Goal: Task Accomplishment & Management: Manage account settings

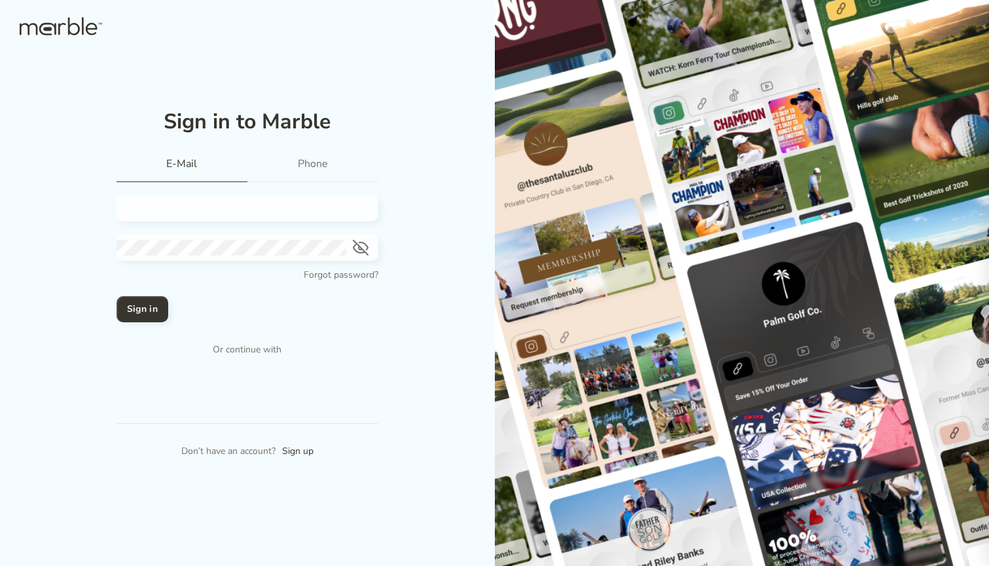
type input "[EMAIL_ADDRESS][DOMAIN_NAME]"
click at [141, 302] on h4 "Sign in" at bounding box center [142, 309] width 31 height 16
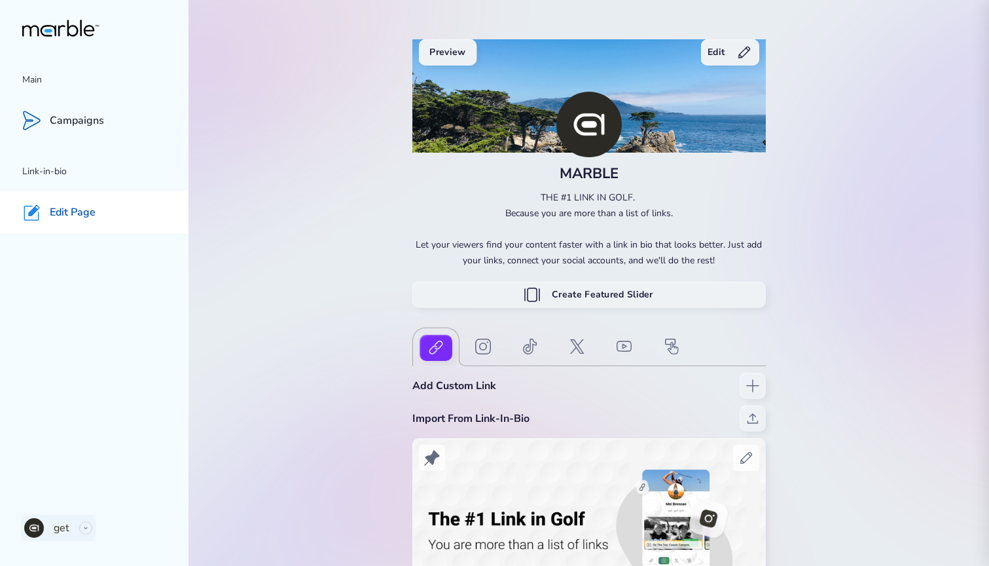
click at [54, 532] on p "get" at bounding box center [62, 528] width 16 height 16
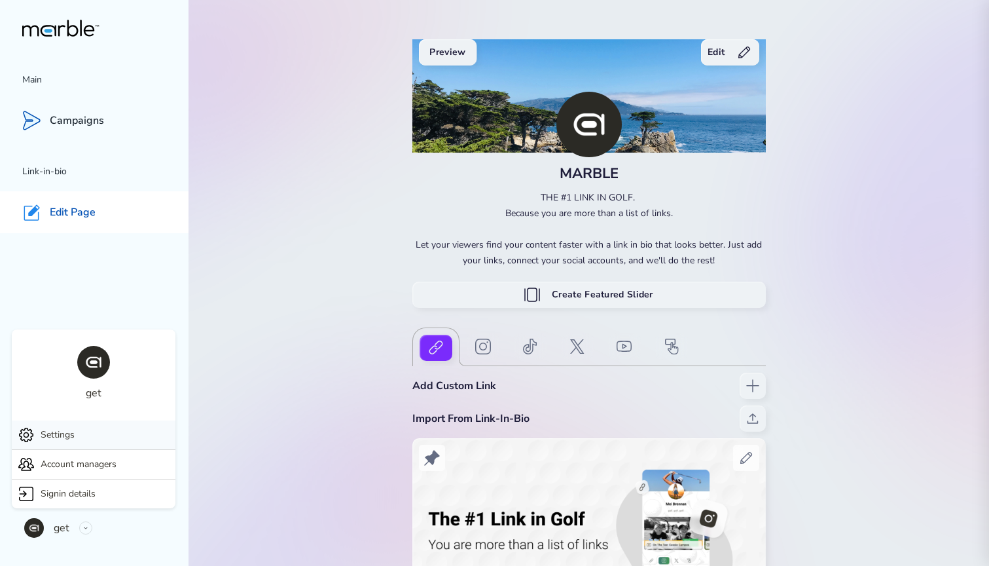
click at [104, 439] on div "Settings" at bounding box center [94, 434] width 164 height 29
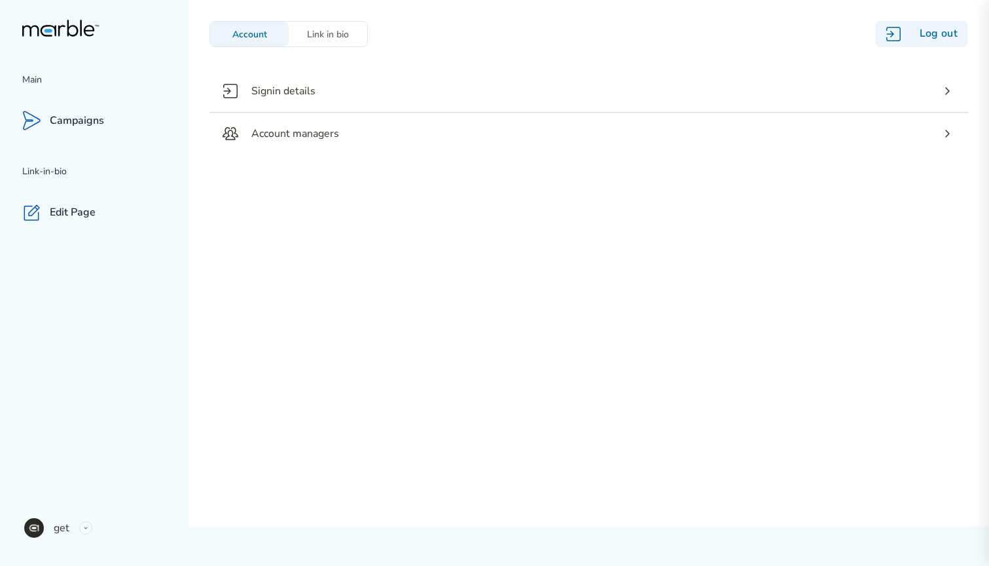
click at [922, 39] on div "Log out" at bounding box center [921, 34] width 93 height 26
